Goal: Task Accomplishment & Management: Use online tool/utility

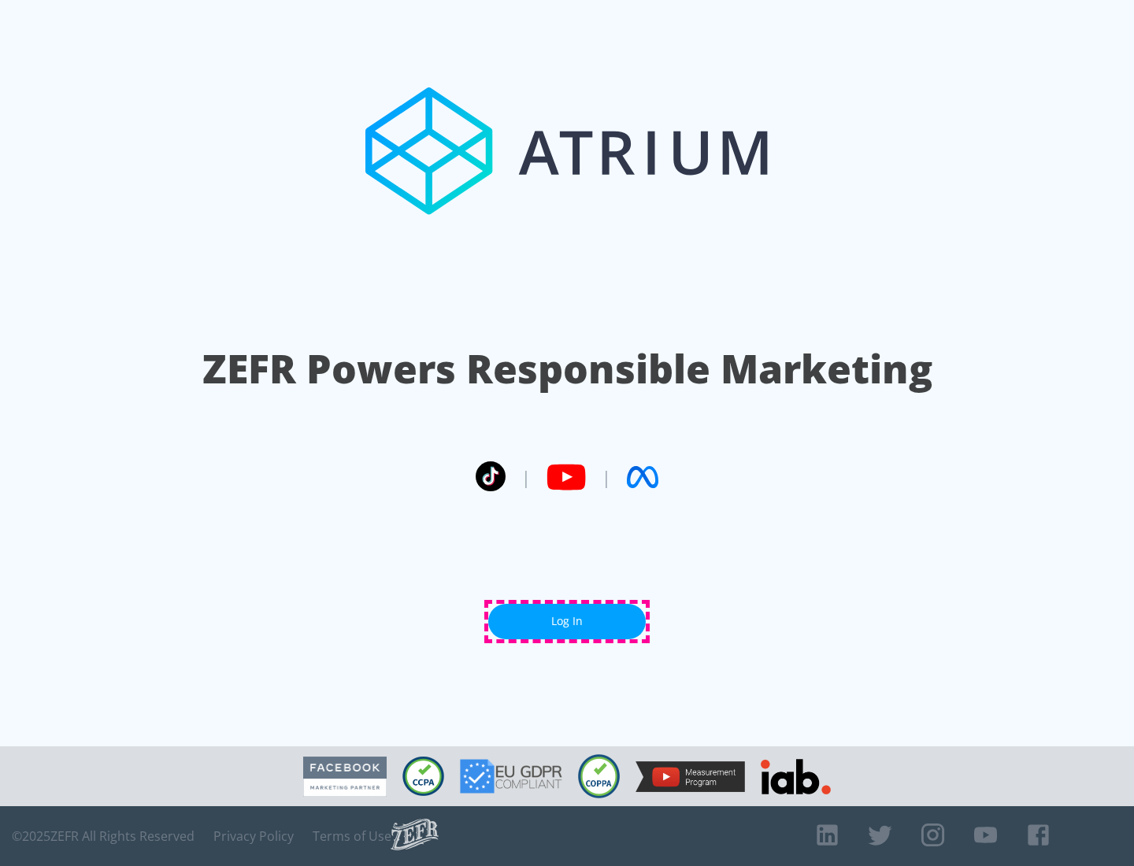
click at [567, 621] on link "Log In" at bounding box center [566, 621] width 157 height 35
